Goal: Book appointment/travel/reservation

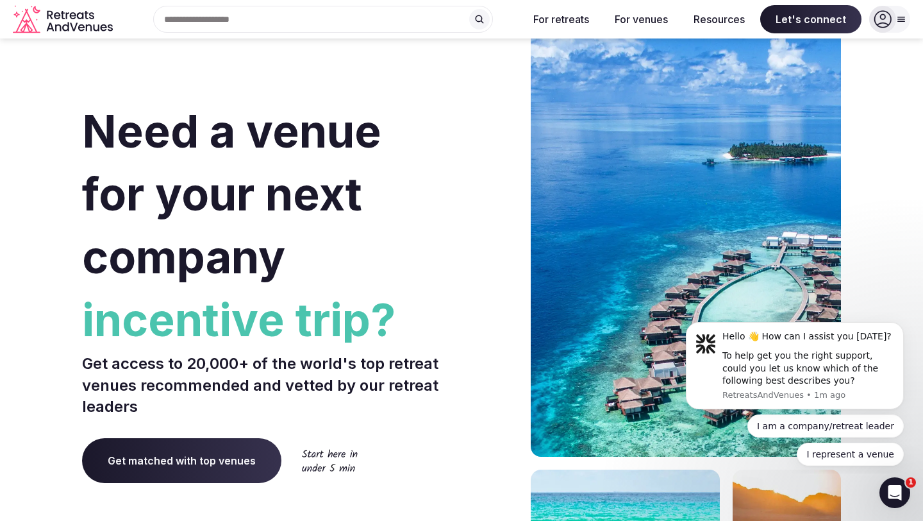
click at [249, 468] on span "Get matched with top venues" at bounding box center [181, 460] width 199 height 45
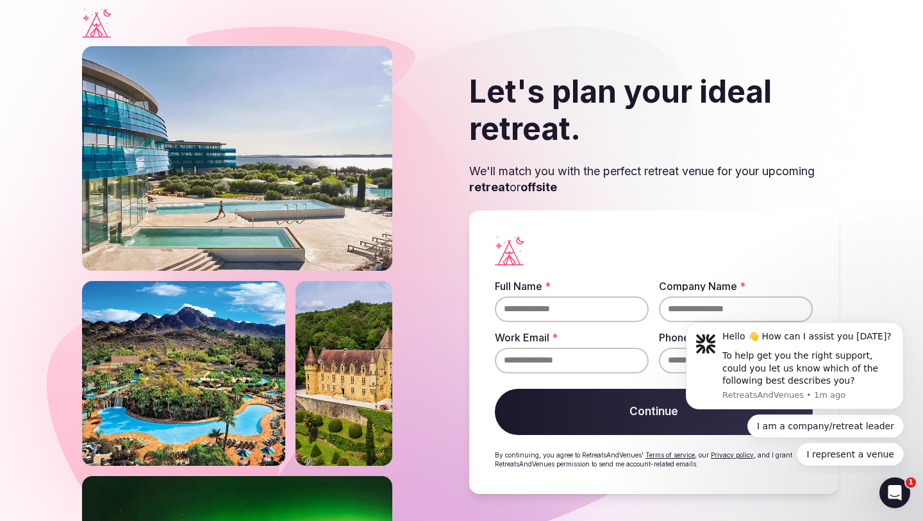
click at [531, 315] on input "Full Name *" at bounding box center [572, 309] width 154 height 26
type input "**********"
click at [742, 308] on input "Company Name *" at bounding box center [736, 309] width 154 height 26
type input "********"
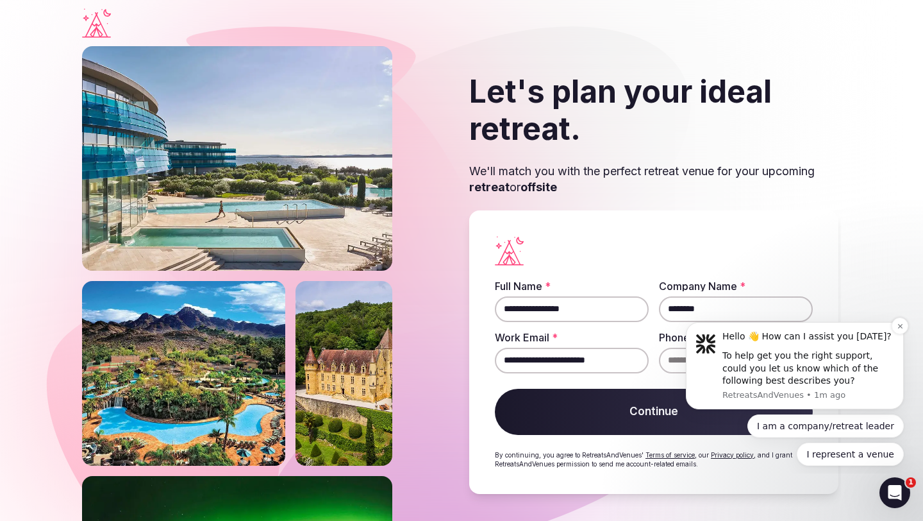
type input "**********"
click at [899, 328] on icon "Dismiss notification" at bounding box center [900, 325] width 7 height 7
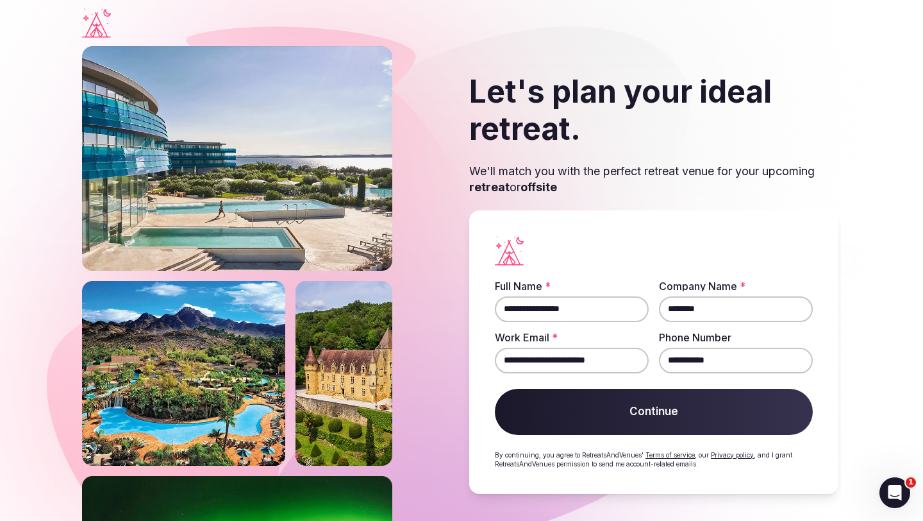
click at [703, 407] on button "Continue" at bounding box center [654, 412] width 318 height 46
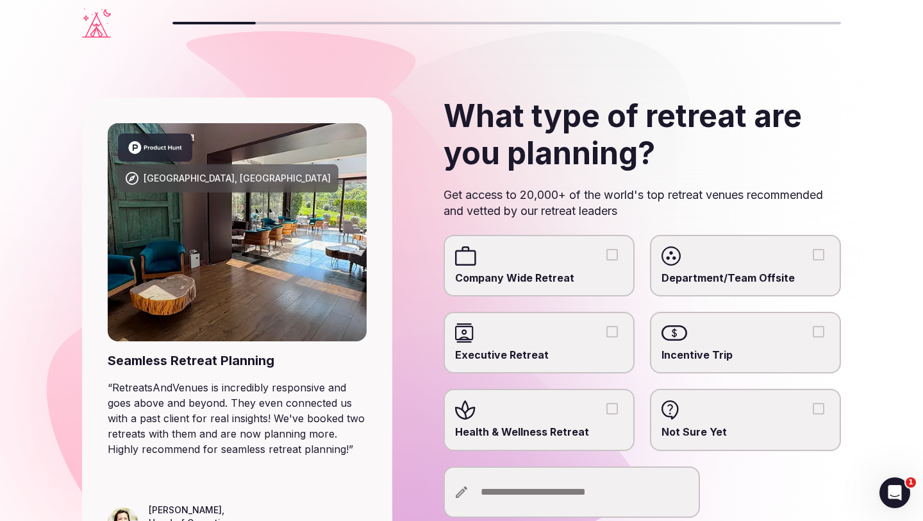
click at [612, 403] on button "Health & Wellness Retreat" at bounding box center [613, 409] width 12 height 12
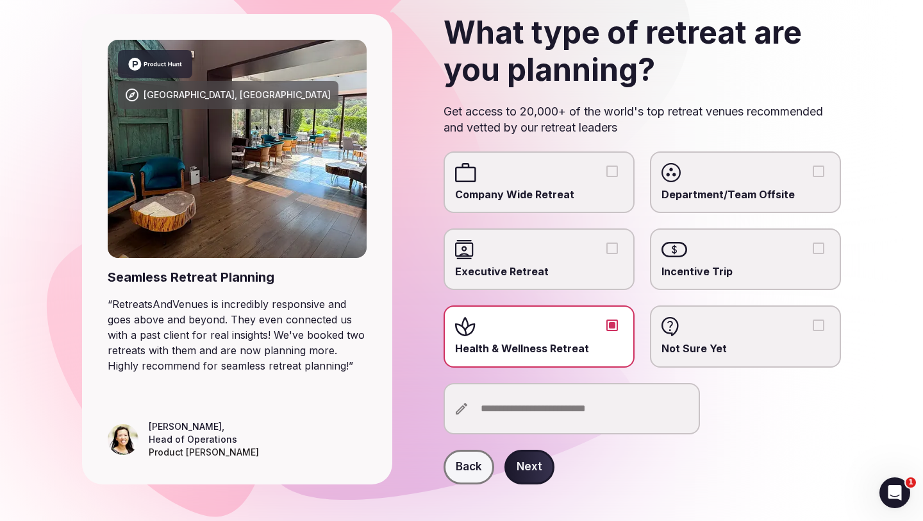
scroll to position [97, 0]
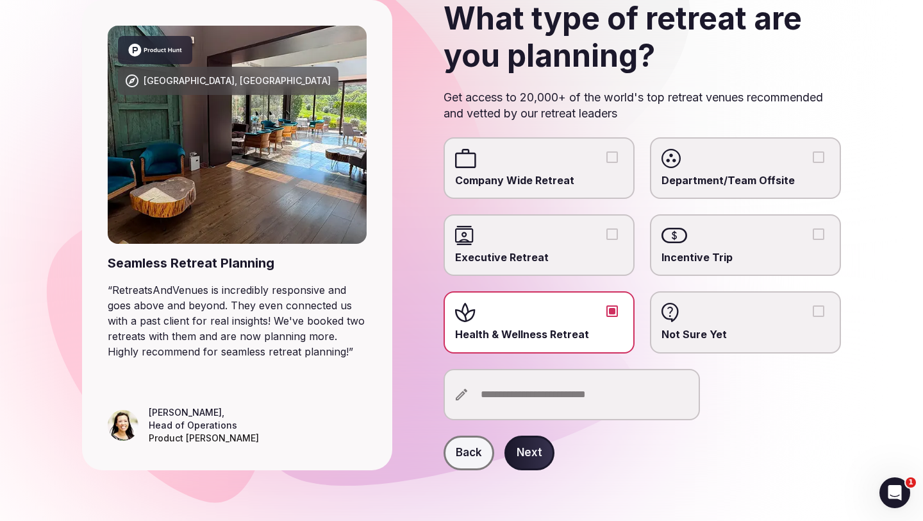
click at [614, 310] on button "Health & Wellness Retreat" at bounding box center [613, 311] width 12 height 12
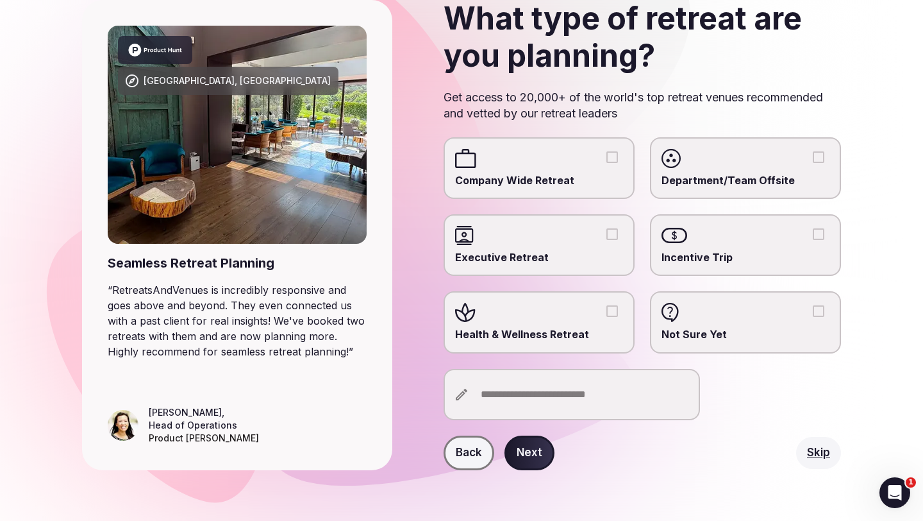
click at [563, 399] on input "text" at bounding box center [572, 394] width 256 height 51
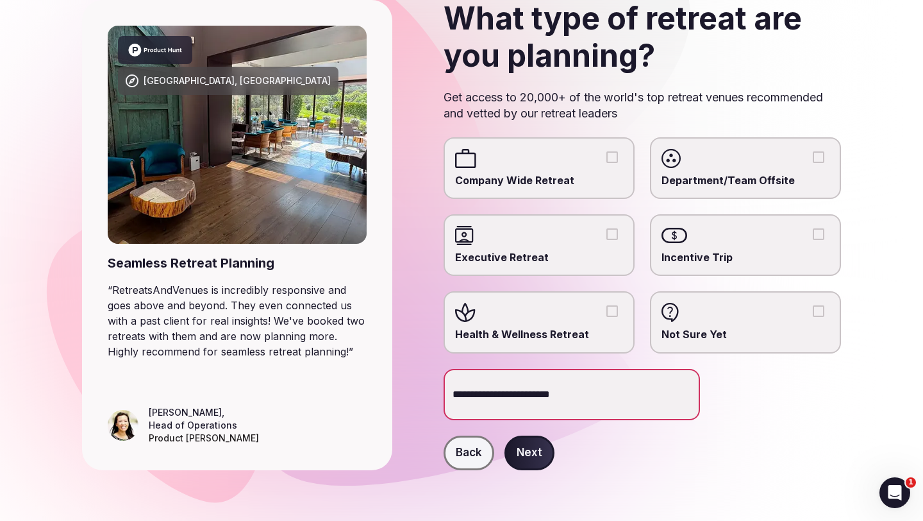
type input "**********"
click at [514, 445] on button "Next" at bounding box center [530, 452] width 50 height 35
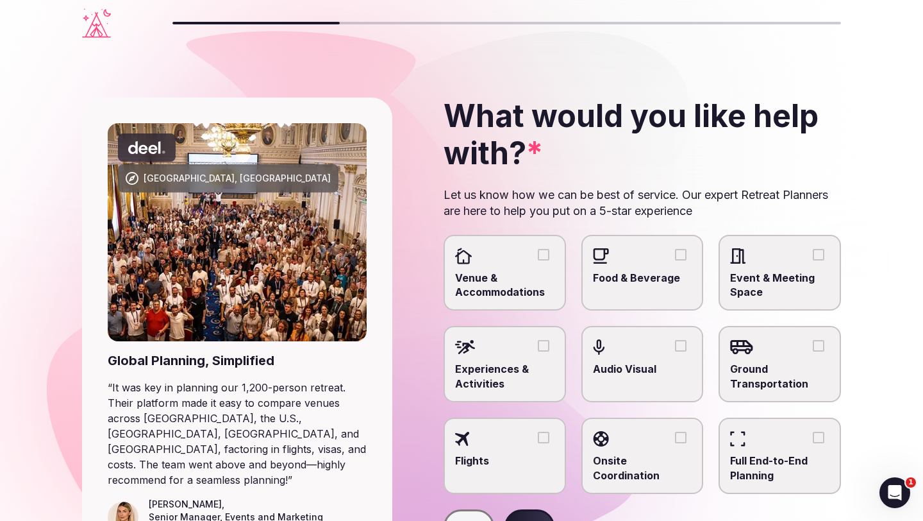
click at [542, 256] on button "Venue & Accommodations" at bounding box center [544, 255] width 12 height 12
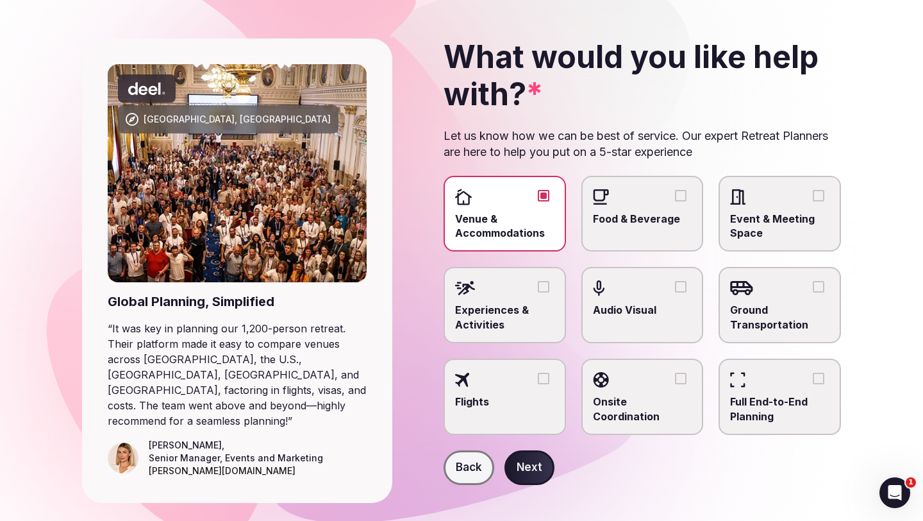
scroll to position [77, 0]
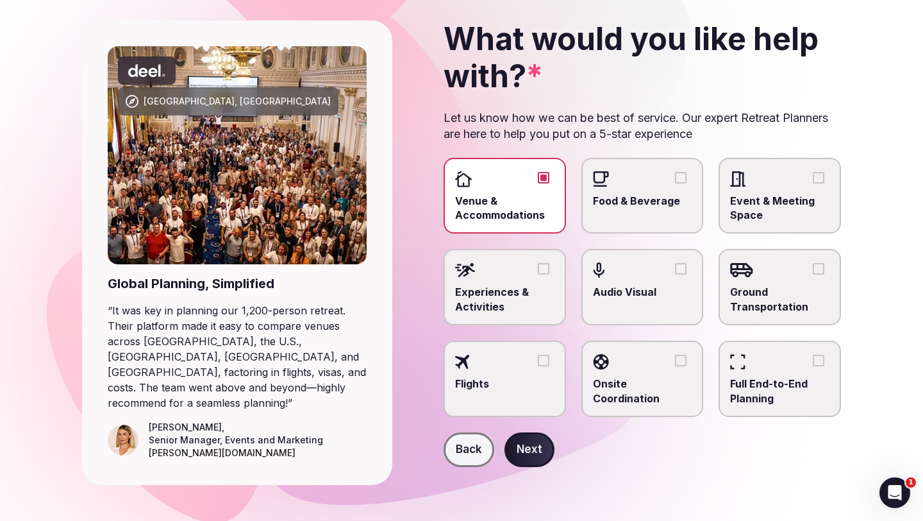
click at [544, 444] on button "Next" at bounding box center [530, 449] width 50 height 35
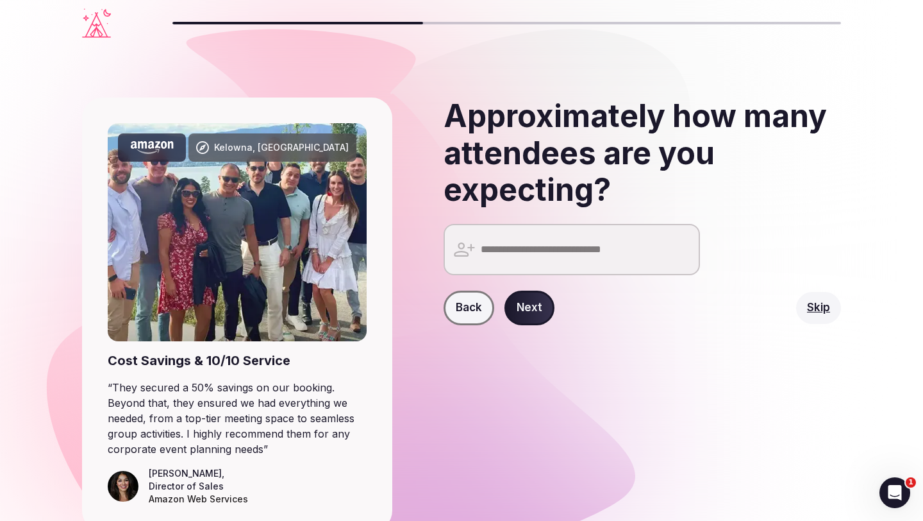
click at [533, 253] on input "number" at bounding box center [572, 249] width 256 height 51
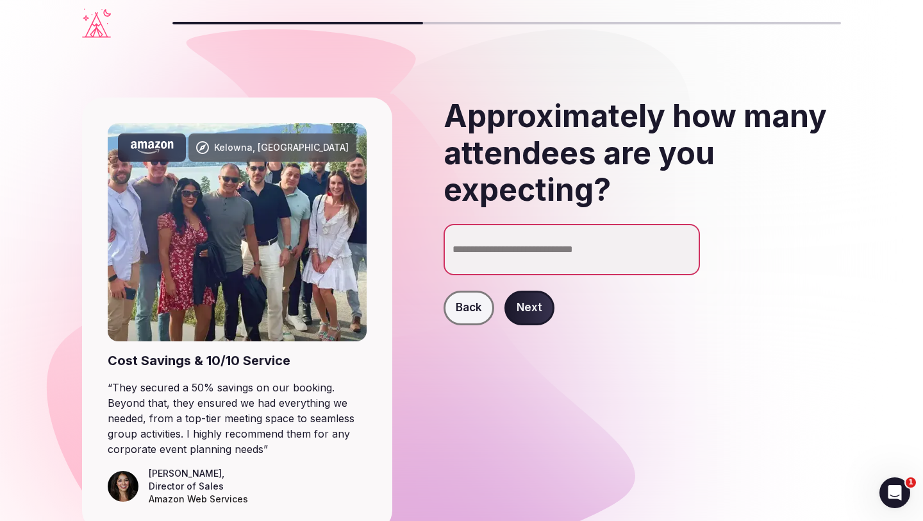
type input "**"
click at [539, 306] on button "Next" at bounding box center [530, 307] width 50 height 35
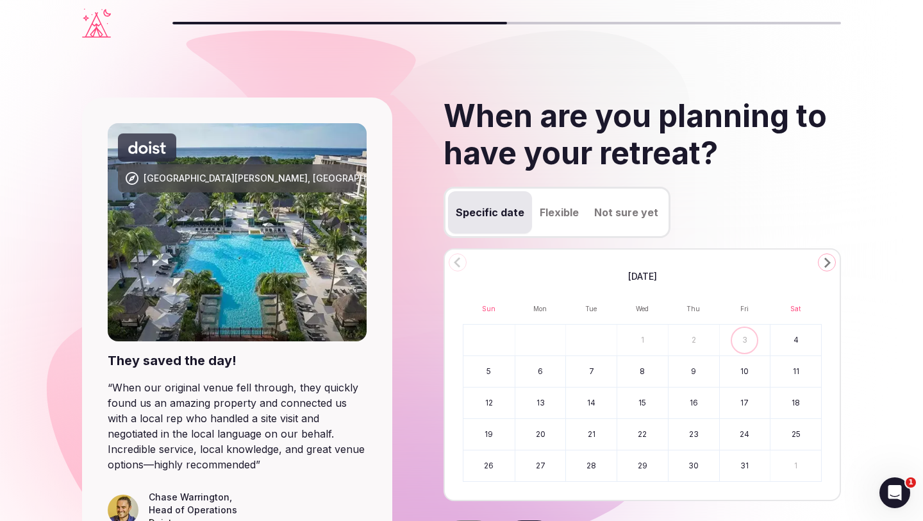
click at [827, 264] on icon "Go to the Next Month" at bounding box center [826, 262] width 15 height 15
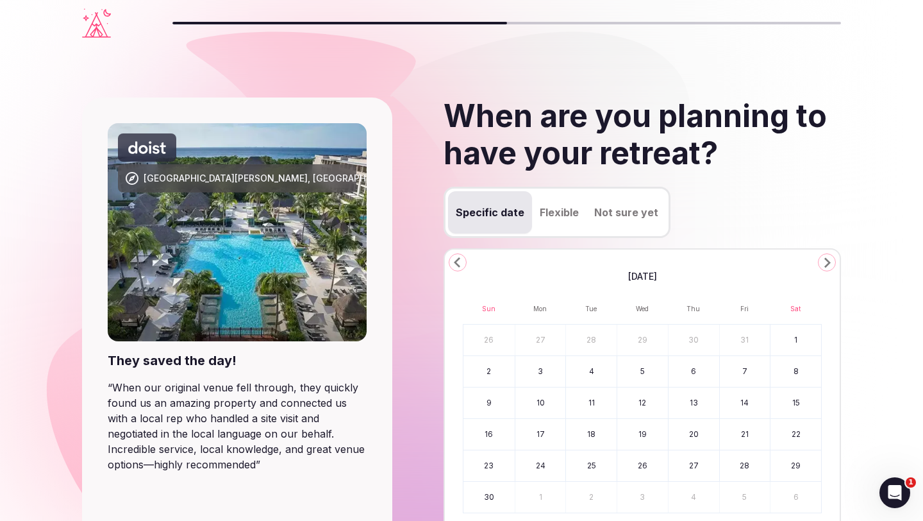
click at [827, 264] on icon "Go to the Next Month" at bounding box center [826, 262] width 15 height 15
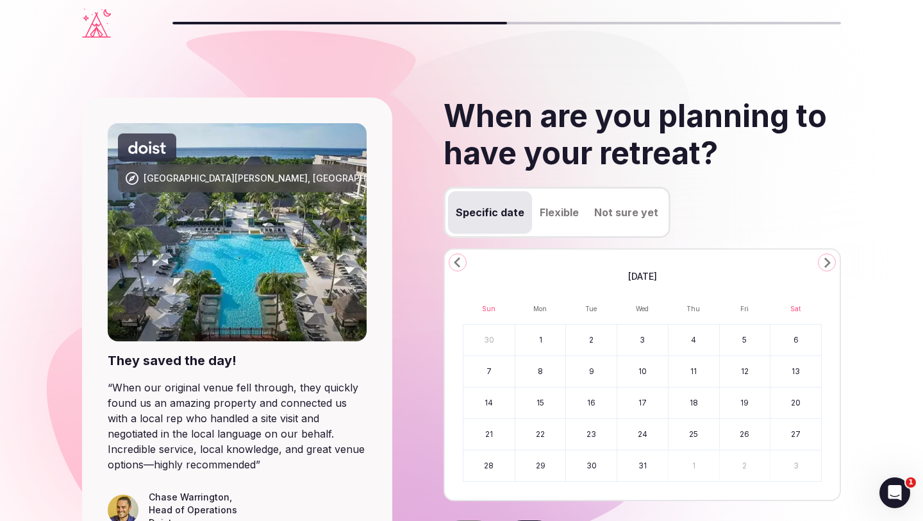
click at [827, 264] on icon "Go to the Next Month" at bounding box center [826, 262] width 15 height 15
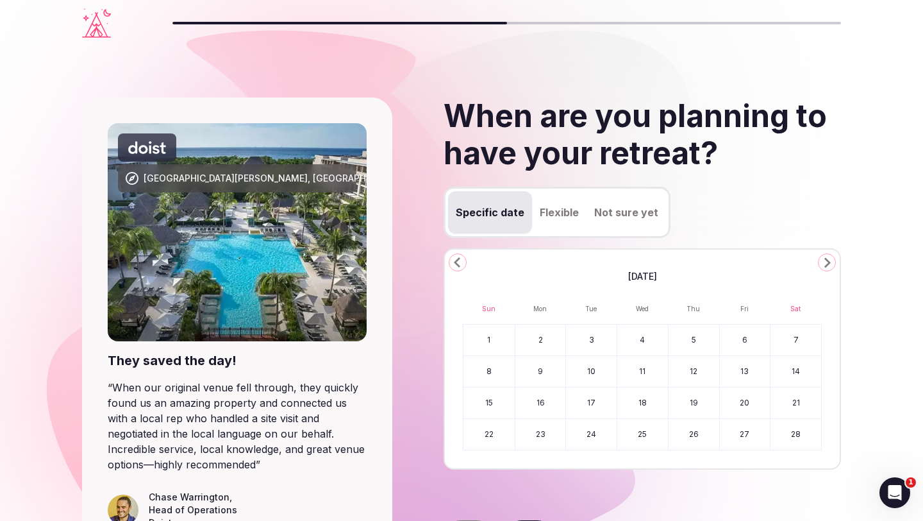
click at [827, 264] on icon "Go to the Next Month" at bounding box center [826, 262] width 15 height 15
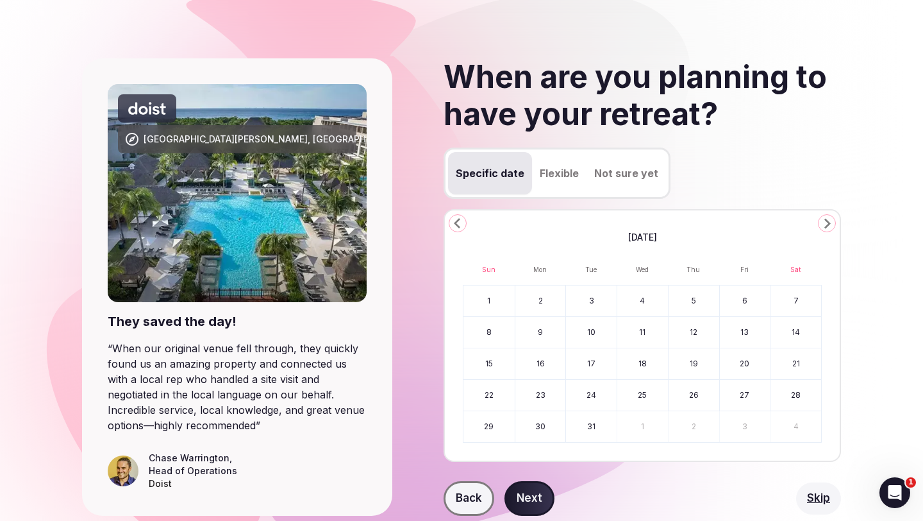
scroll to position [55, 0]
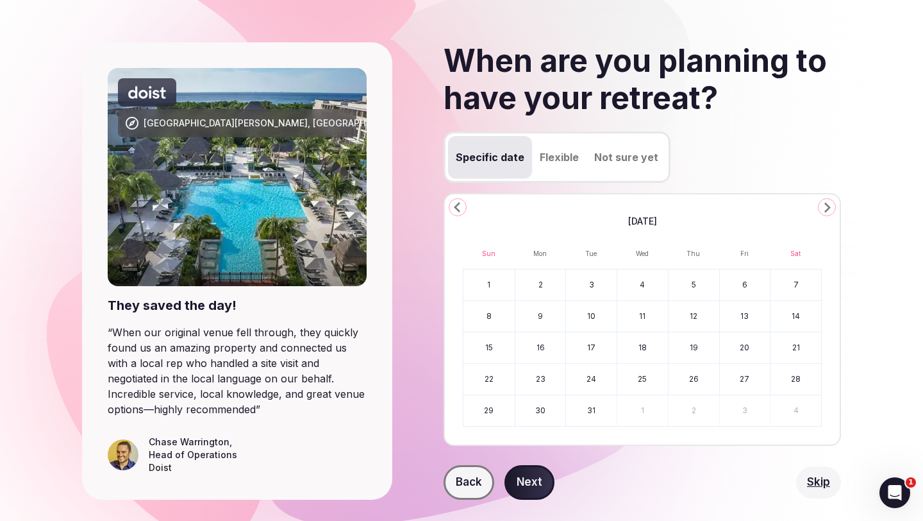
click at [698, 286] on button "5" at bounding box center [694, 284] width 51 height 31
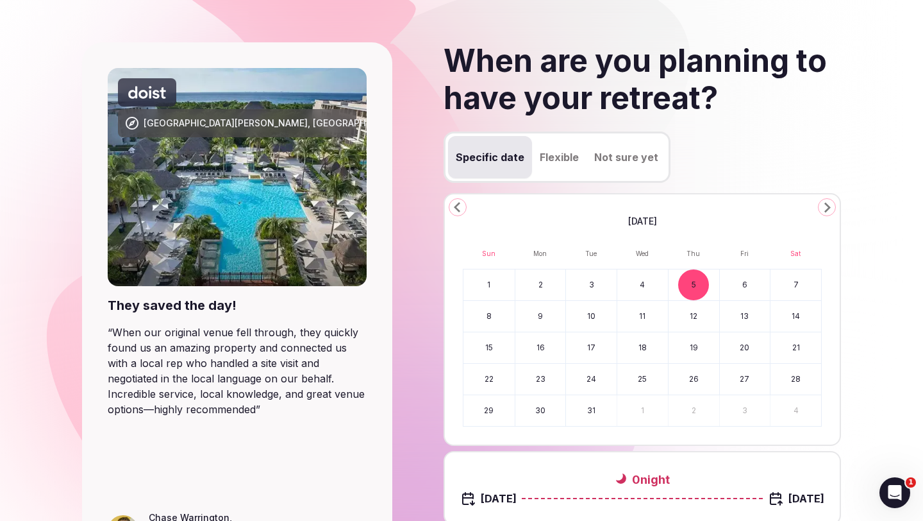
click at [483, 344] on button "15" at bounding box center [489, 347] width 51 height 31
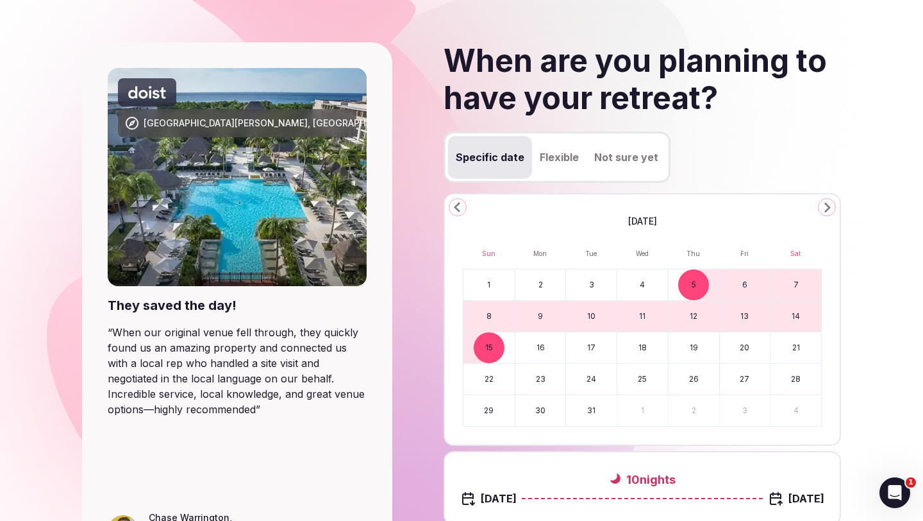
scroll to position [161, 0]
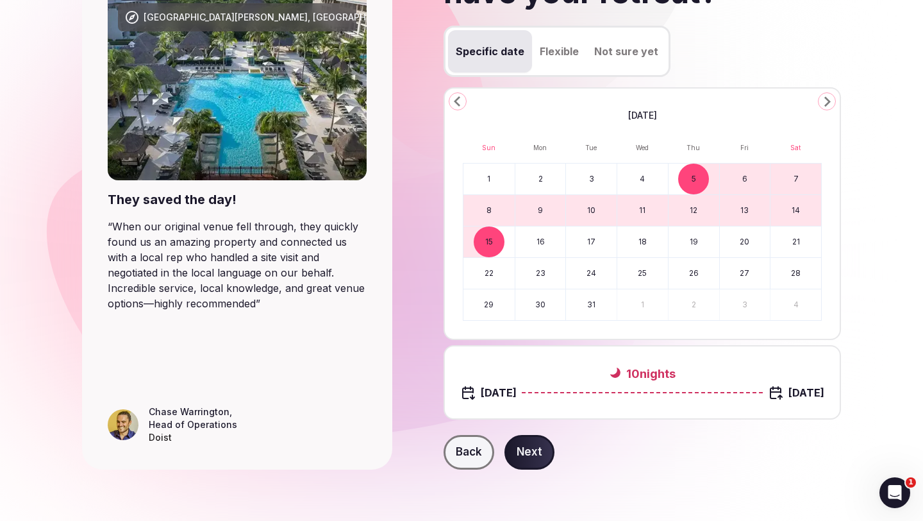
click at [529, 448] on button "Next" at bounding box center [530, 452] width 50 height 35
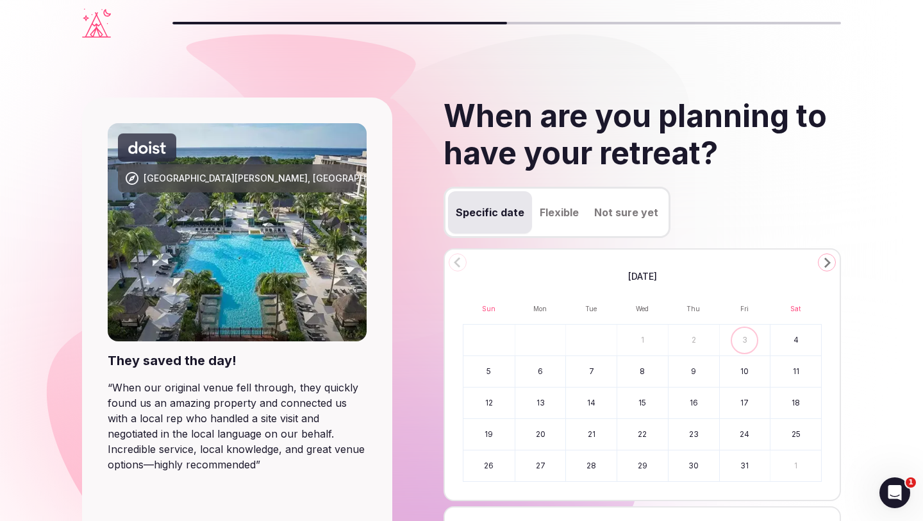
click at [824, 261] on icon "Go to the Next Month" at bounding box center [826, 262] width 15 height 15
click at [823, 261] on icon "Go to the Next Month" at bounding box center [826, 262] width 15 height 15
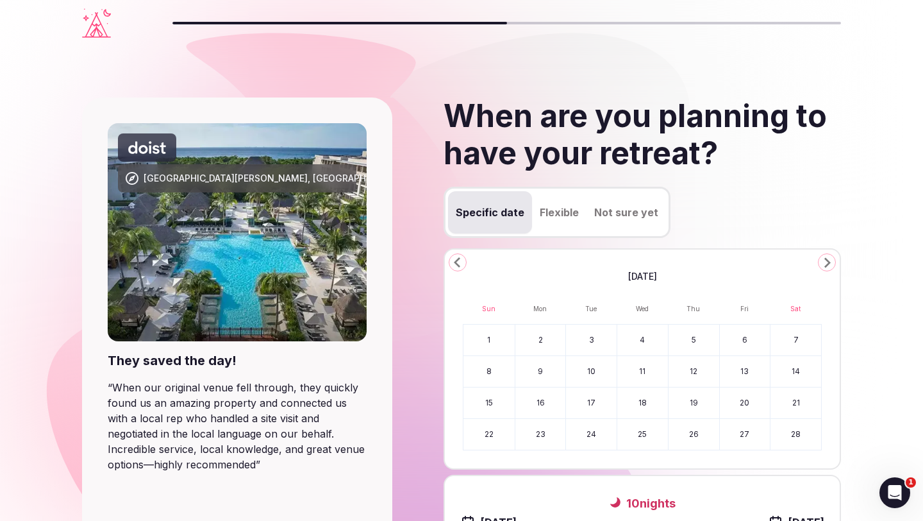
click at [823, 261] on icon "Go to the Next Month" at bounding box center [826, 262] width 15 height 15
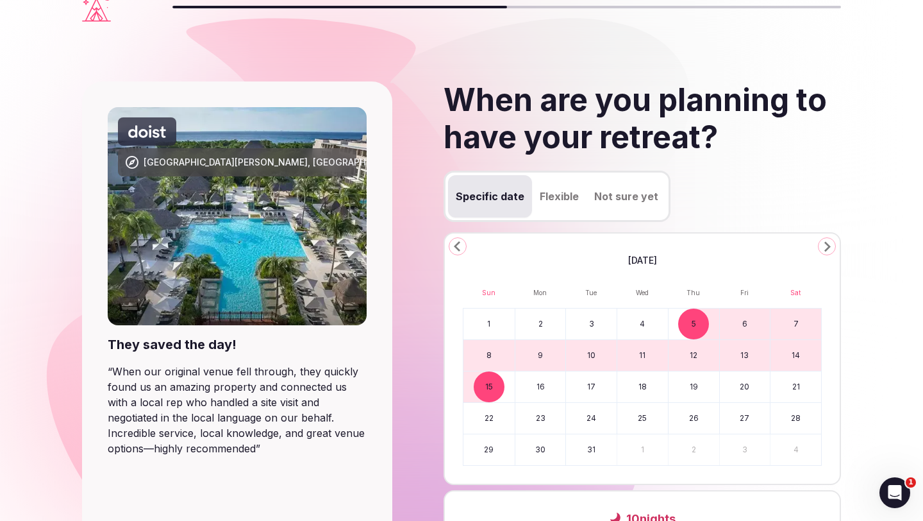
scroll to position [40, 0]
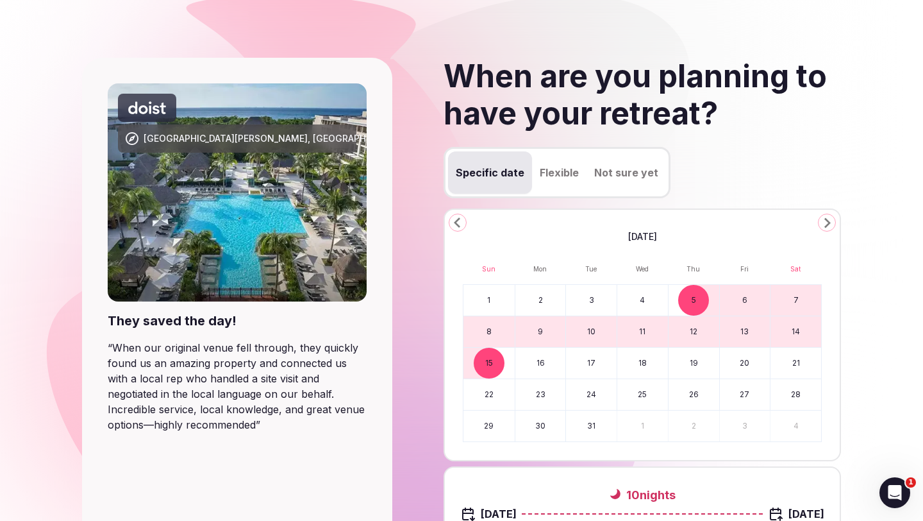
click at [750, 302] on button "6" at bounding box center [745, 300] width 51 height 31
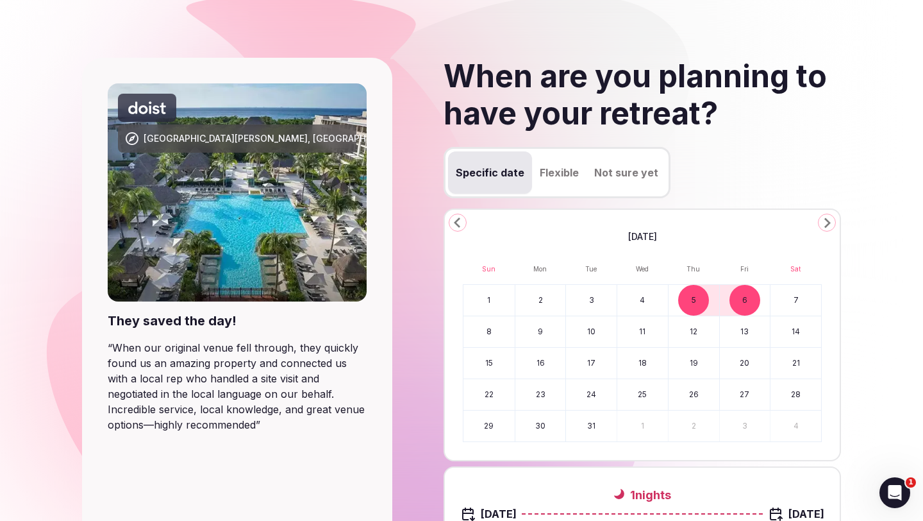
click at [750, 302] on button "6" at bounding box center [745, 300] width 51 height 31
click at [489, 362] on button "15" at bounding box center [489, 363] width 51 height 31
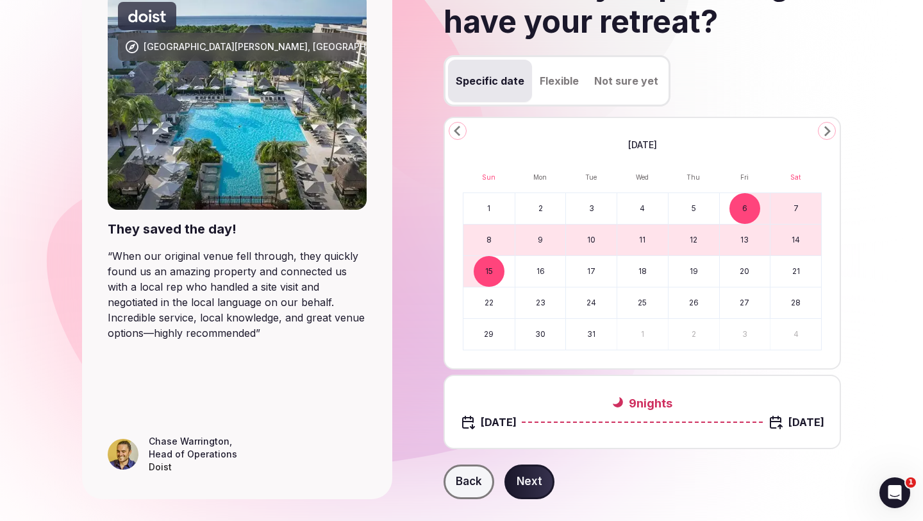
scroll to position [161, 0]
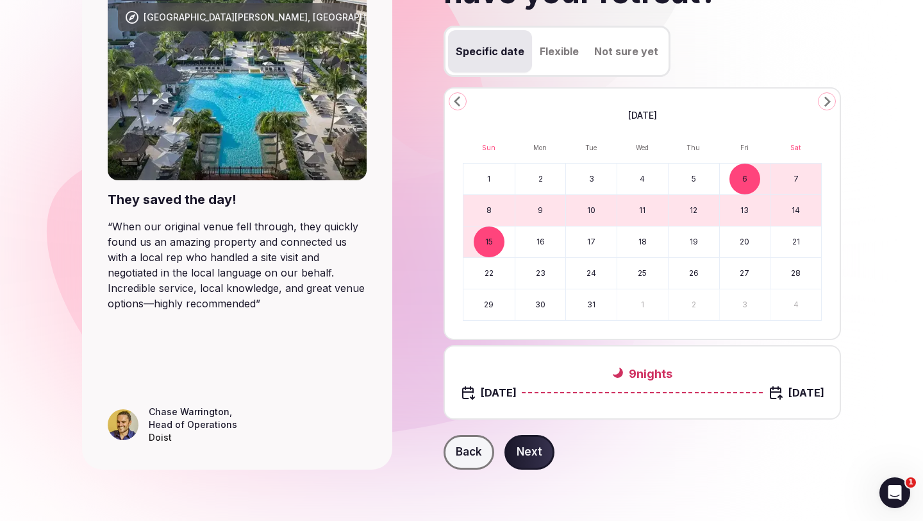
click at [535, 450] on button "Next" at bounding box center [530, 452] width 50 height 35
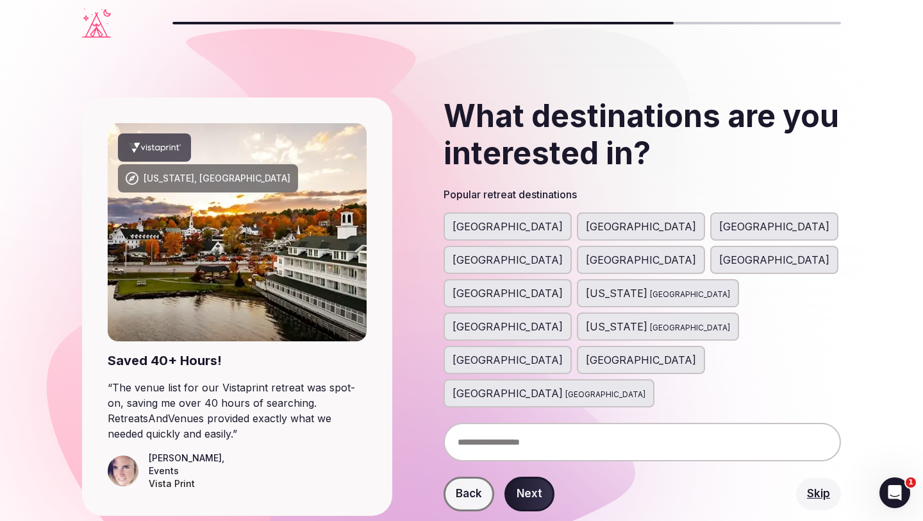
click at [563, 252] on span "[GEOGRAPHIC_DATA]" at bounding box center [508, 259] width 110 height 15
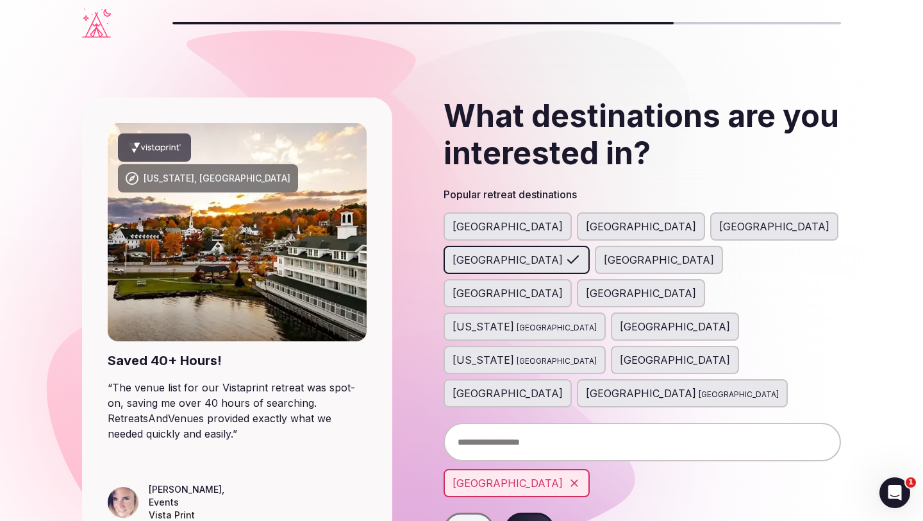
click at [590, 246] on div "[GEOGRAPHIC_DATA]" at bounding box center [517, 260] width 146 height 28
click at [714, 252] on span "[GEOGRAPHIC_DATA]" at bounding box center [659, 259] width 110 height 15
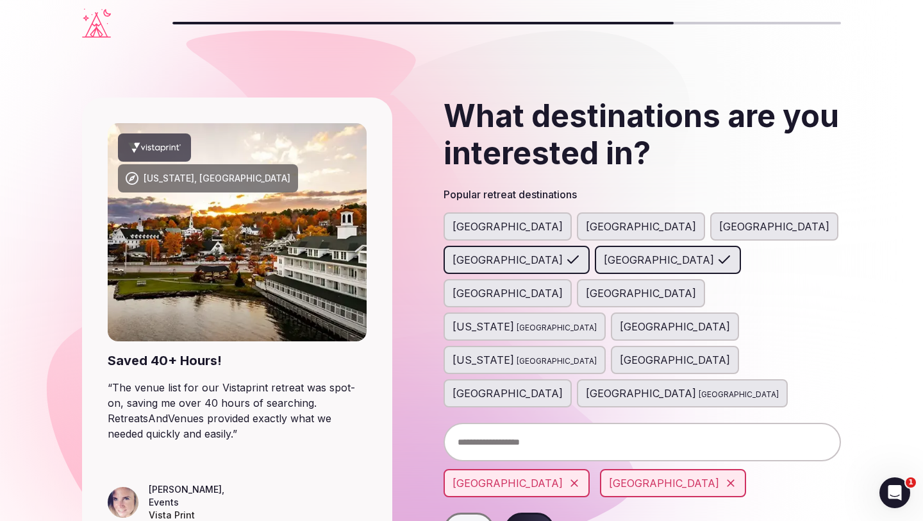
click at [586, 285] on span "[GEOGRAPHIC_DATA]" at bounding box center [641, 292] width 110 height 15
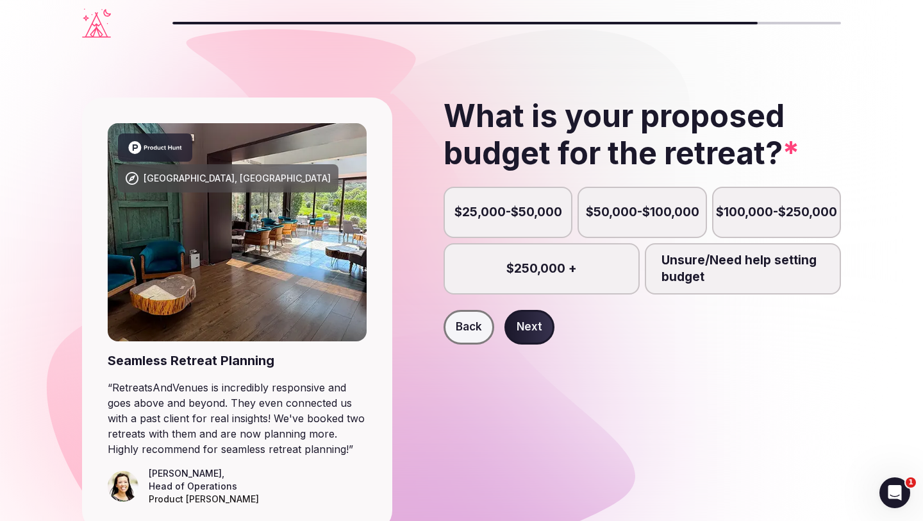
click at [498, 220] on label "$25,000-$50,000" at bounding box center [508, 212] width 129 height 51
click at [508, 220] on button "$25,000-$50,000" at bounding box center [514, 219] width 13 height 13
click at [529, 332] on button "Next" at bounding box center [530, 327] width 50 height 35
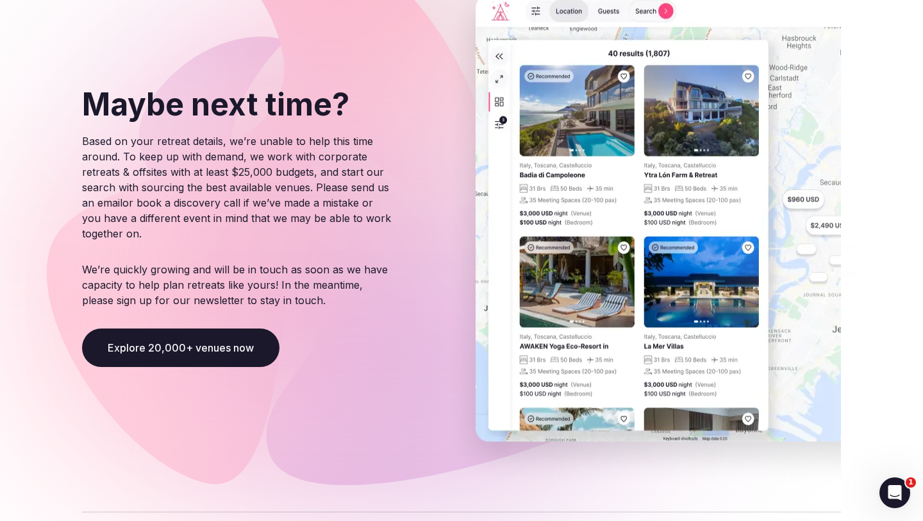
scroll to position [126, 0]
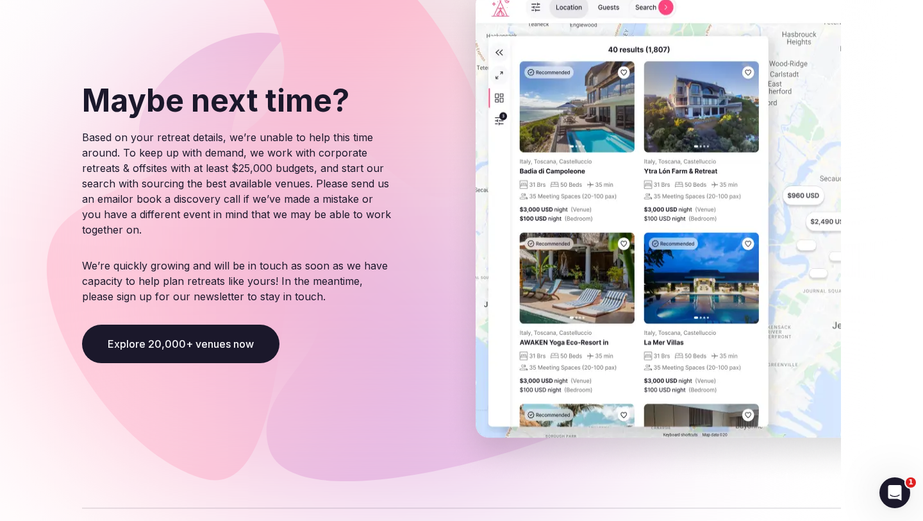
click at [240, 349] on button "Explore 20,000+ venues now" at bounding box center [180, 343] width 197 height 38
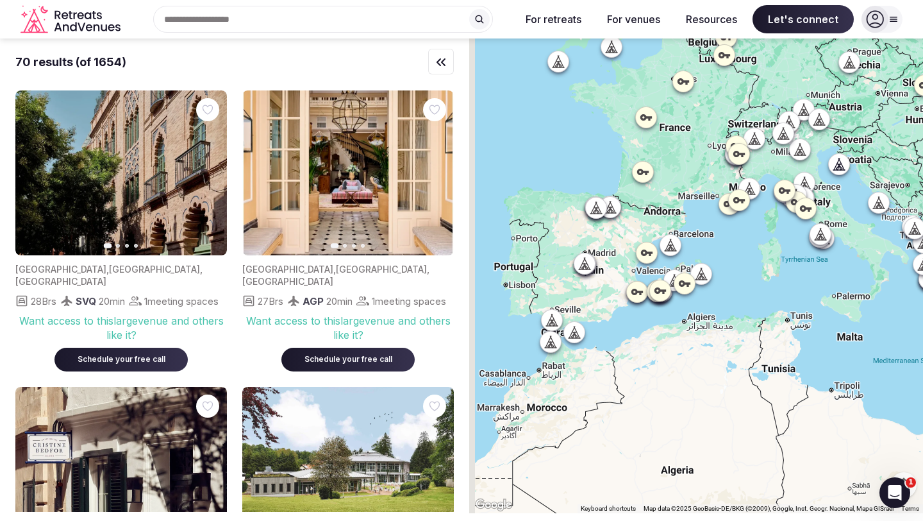
drag, startPoint x: 515, startPoint y: 290, endPoint x: 576, endPoint y: 275, distance: 63.4
click at [576, 275] on div at bounding box center [696, 275] width 454 height 474
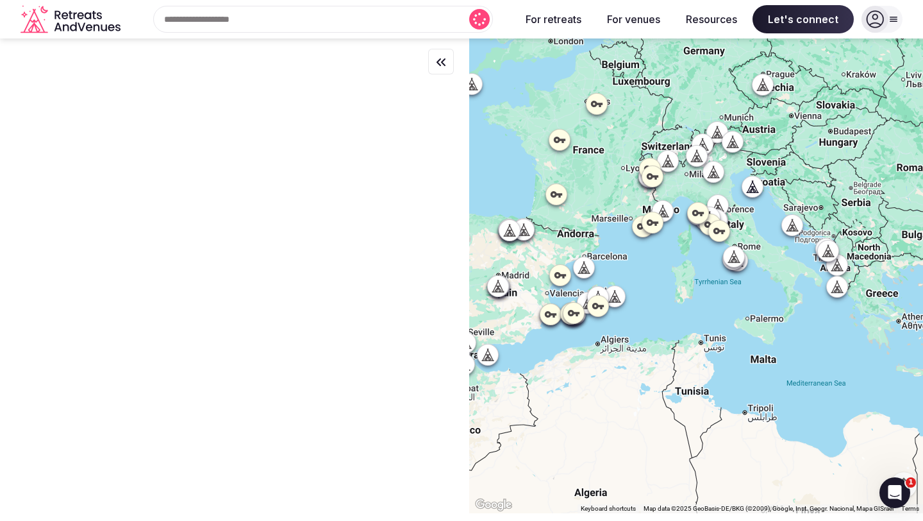
drag, startPoint x: 778, startPoint y: 265, endPoint x: 682, endPoint y: 293, distance: 99.4
click at [682, 293] on div at bounding box center [696, 275] width 454 height 474
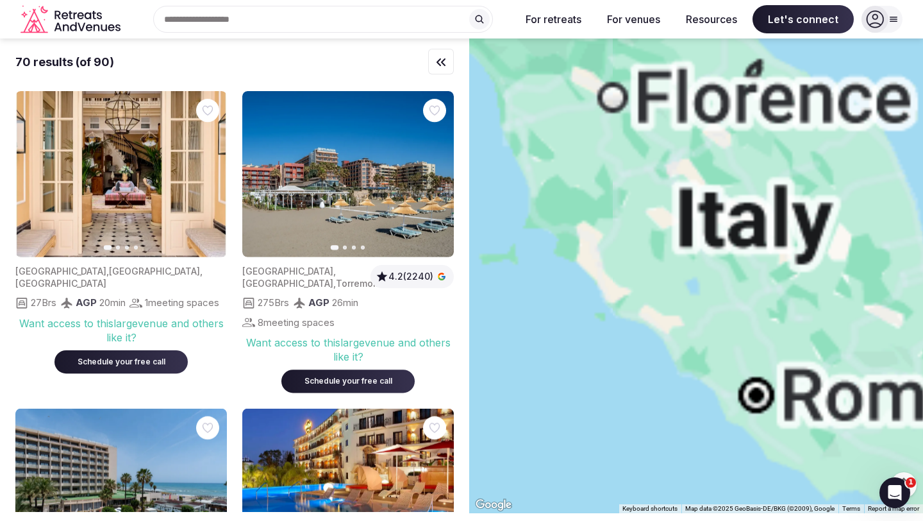
drag, startPoint x: 722, startPoint y: 193, endPoint x: 712, endPoint y: 244, distance: 51.6
click at [712, 244] on div at bounding box center [696, 275] width 454 height 474
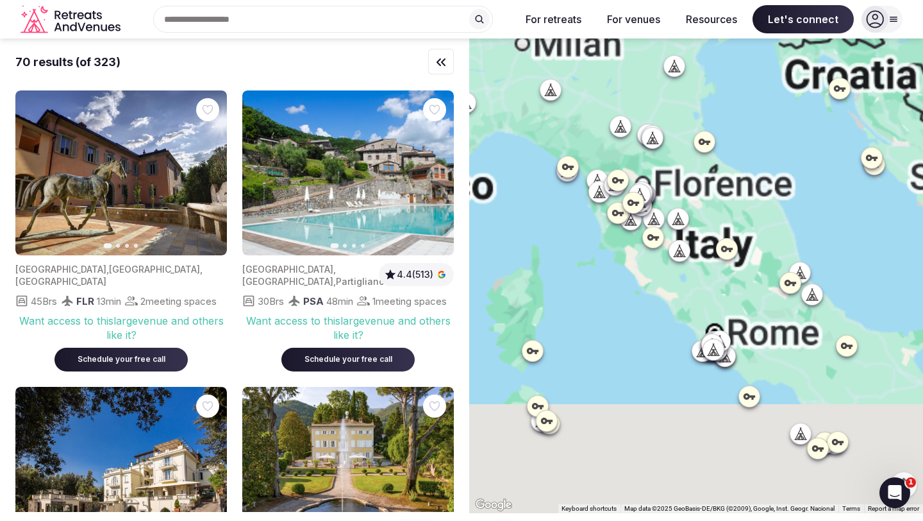
drag, startPoint x: 744, startPoint y: 185, endPoint x: 726, endPoint y: 198, distance: 22.1
click at [726, 198] on div at bounding box center [696, 275] width 454 height 474
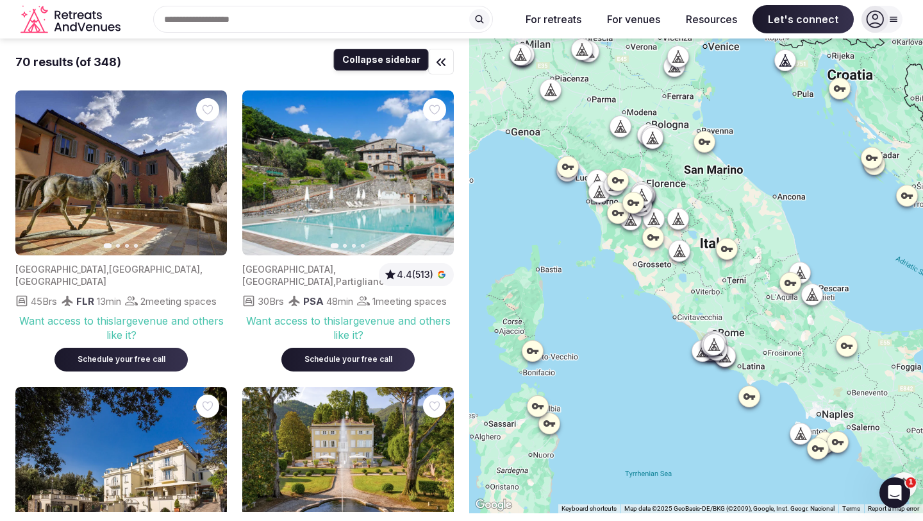
click at [445, 60] on icon "button" at bounding box center [440, 61] width 15 height 15
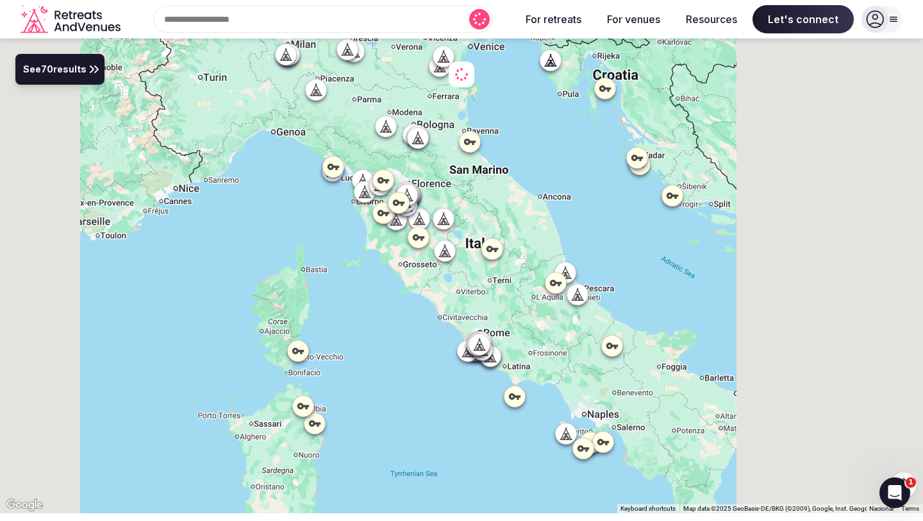
click at [73, 74] on span "See 70 results" at bounding box center [54, 70] width 63 height 14
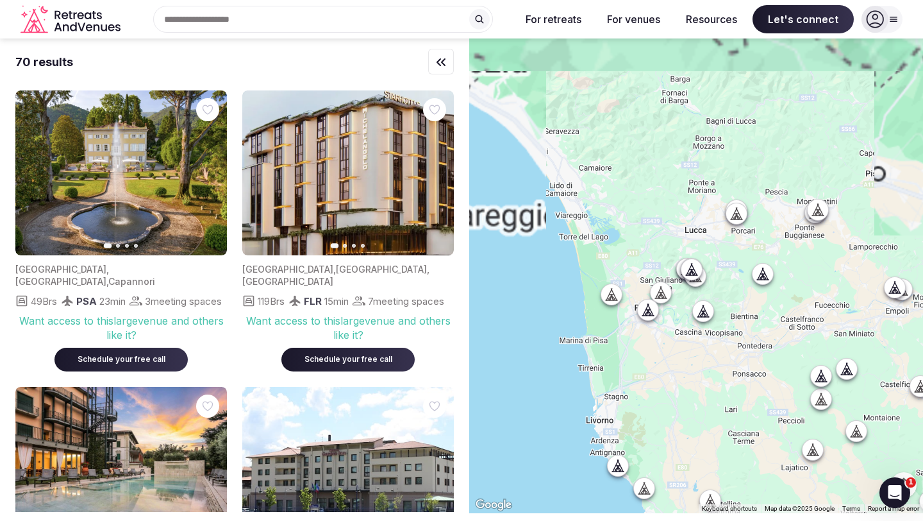
drag, startPoint x: 568, startPoint y: 247, endPoint x: 685, endPoint y: 382, distance: 178.2
click at [685, 382] on div at bounding box center [696, 275] width 454 height 474
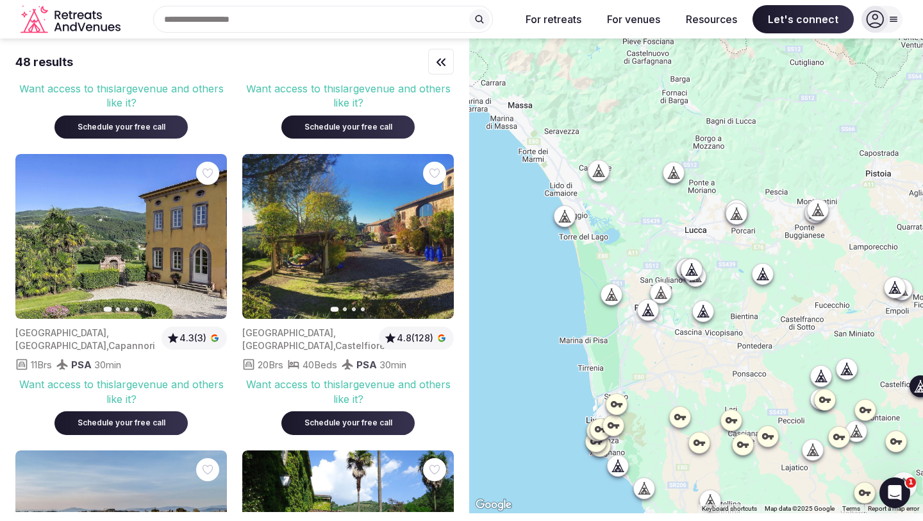
scroll to position [1133, 0]
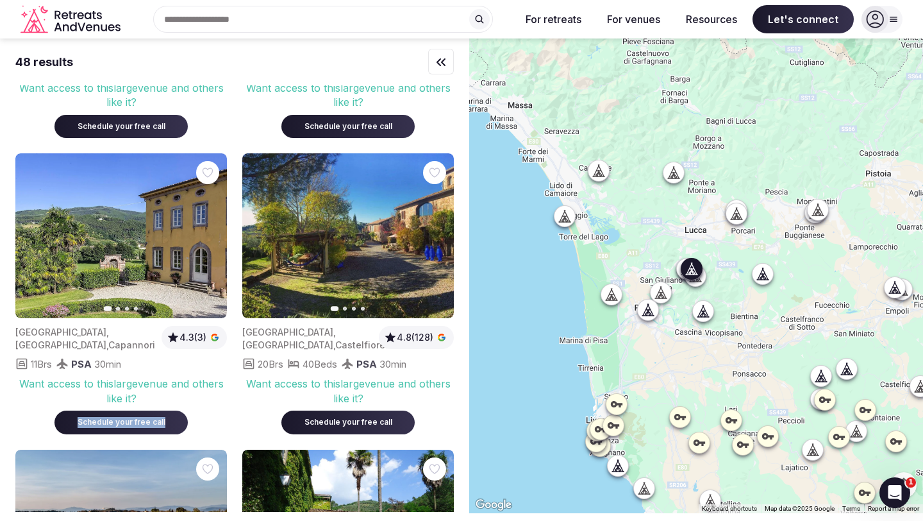
click at [202, 246] on button "Next slide" at bounding box center [209, 236] width 21 height 21
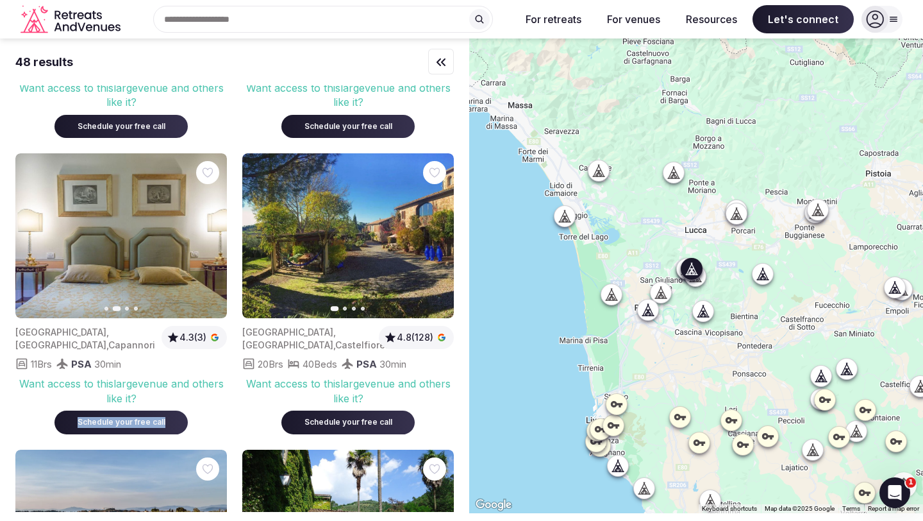
click at [203, 246] on button "Next slide" at bounding box center [209, 236] width 21 height 21
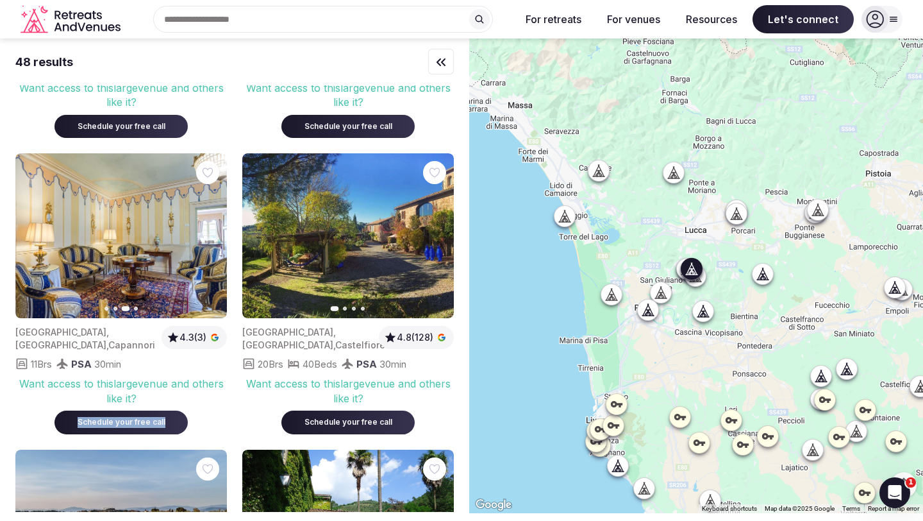
click at [203, 246] on button "Next slide" at bounding box center [209, 236] width 21 height 21
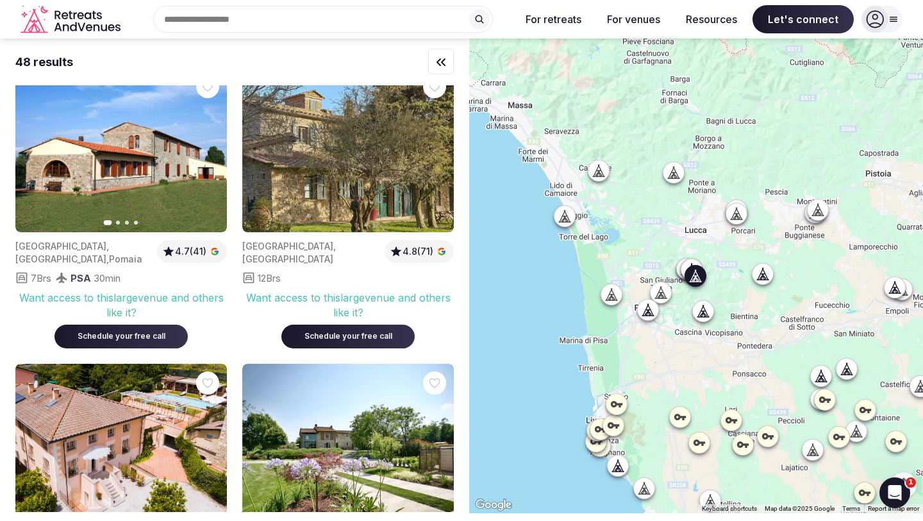
scroll to position [1814, 0]
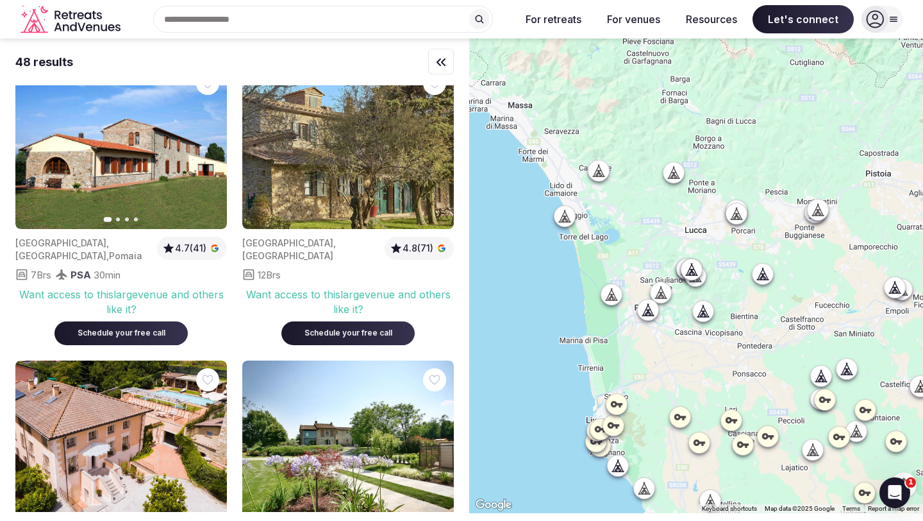
click at [565, 216] on icon at bounding box center [565, 215] width 4 height 1
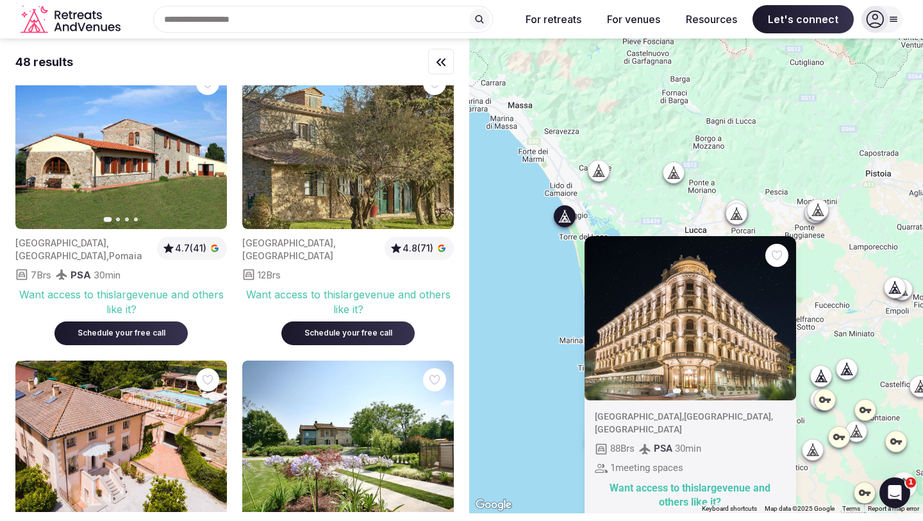
click at [673, 182] on div at bounding box center [674, 172] width 21 height 21
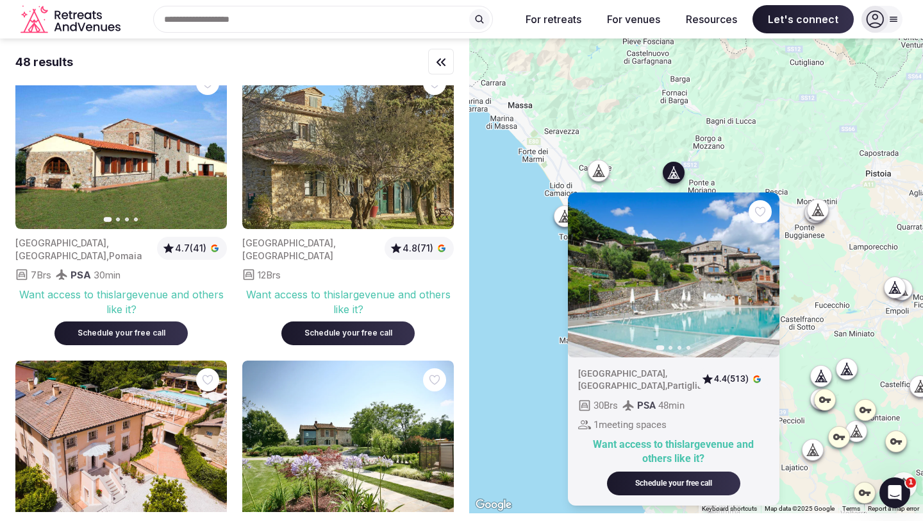
click at [598, 175] on icon at bounding box center [597, 174] width 3 height 4
